Goal: Task Accomplishment & Management: Complete application form

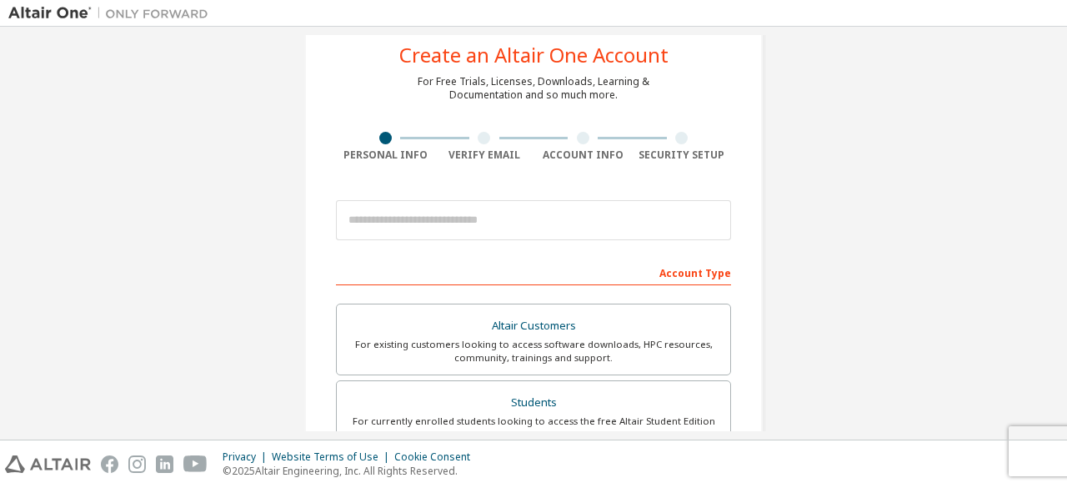
scroll to position [43, 0]
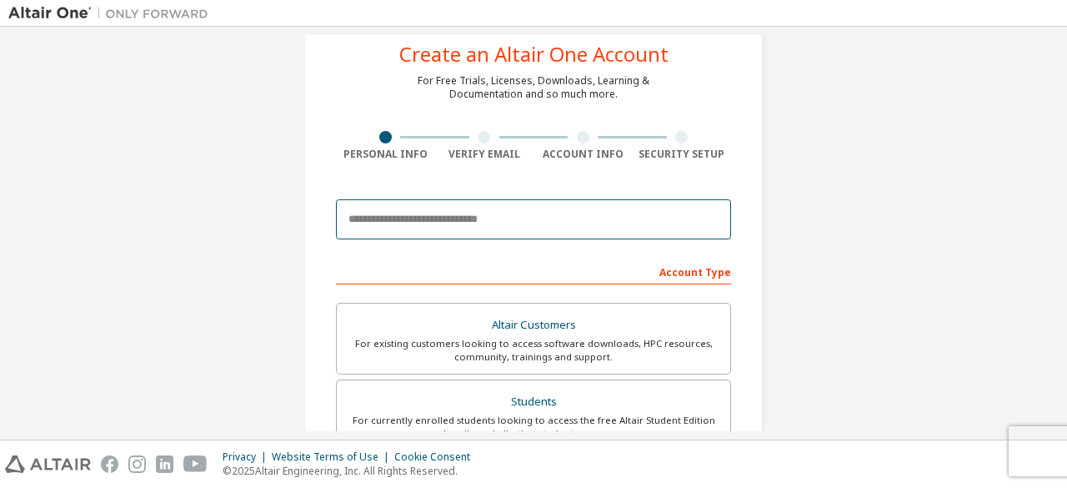
click at [458, 219] on input "email" at bounding box center [533, 219] width 395 height 40
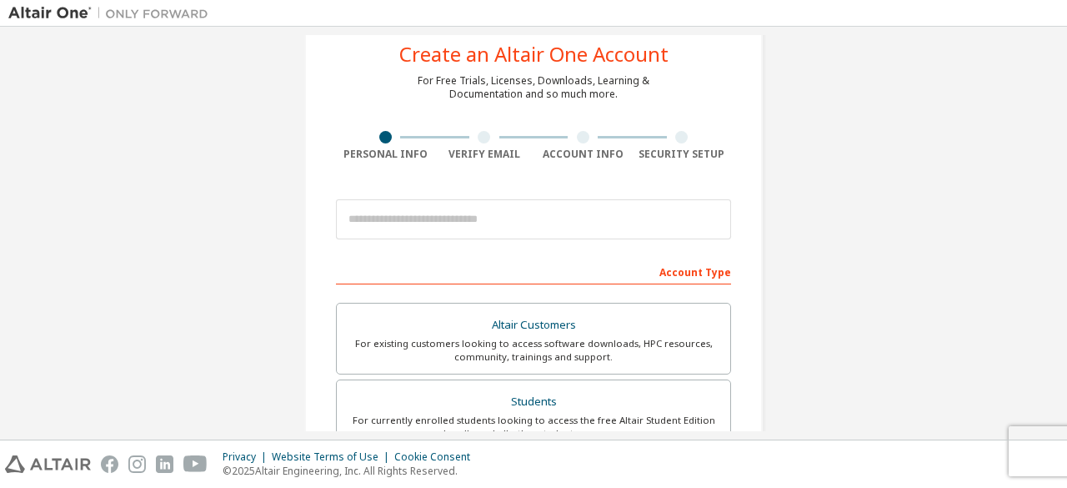
click at [720, 138] on div at bounding box center [682, 137] width 99 height 13
